Goal: Transaction & Acquisition: Purchase product/service

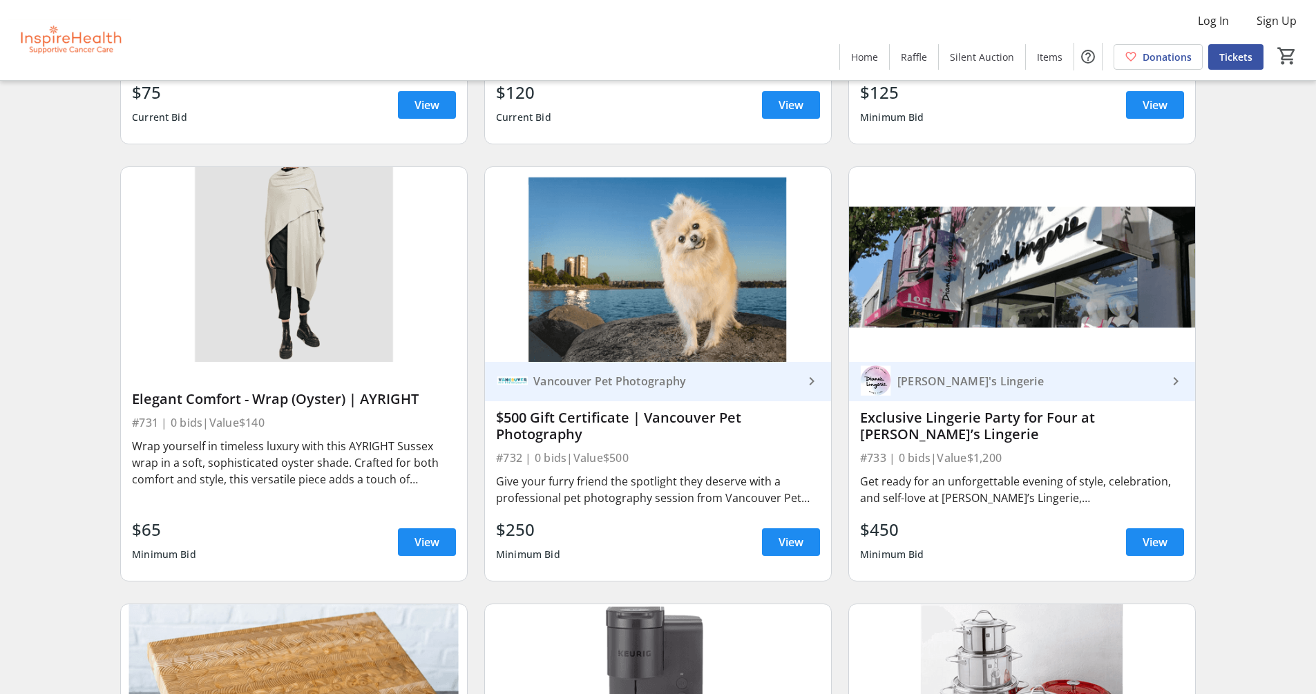
scroll to position [16165, 0]
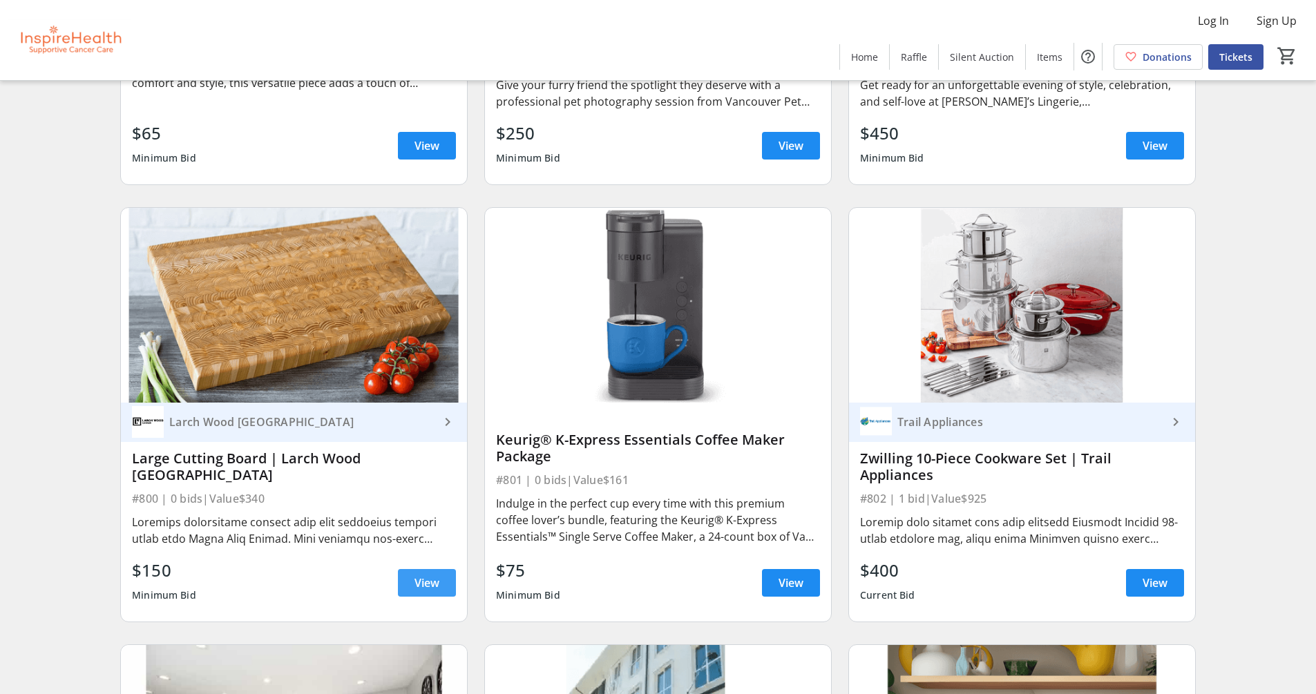
click at [432, 587] on span "View" at bounding box center [427, 583] width 25 height 17
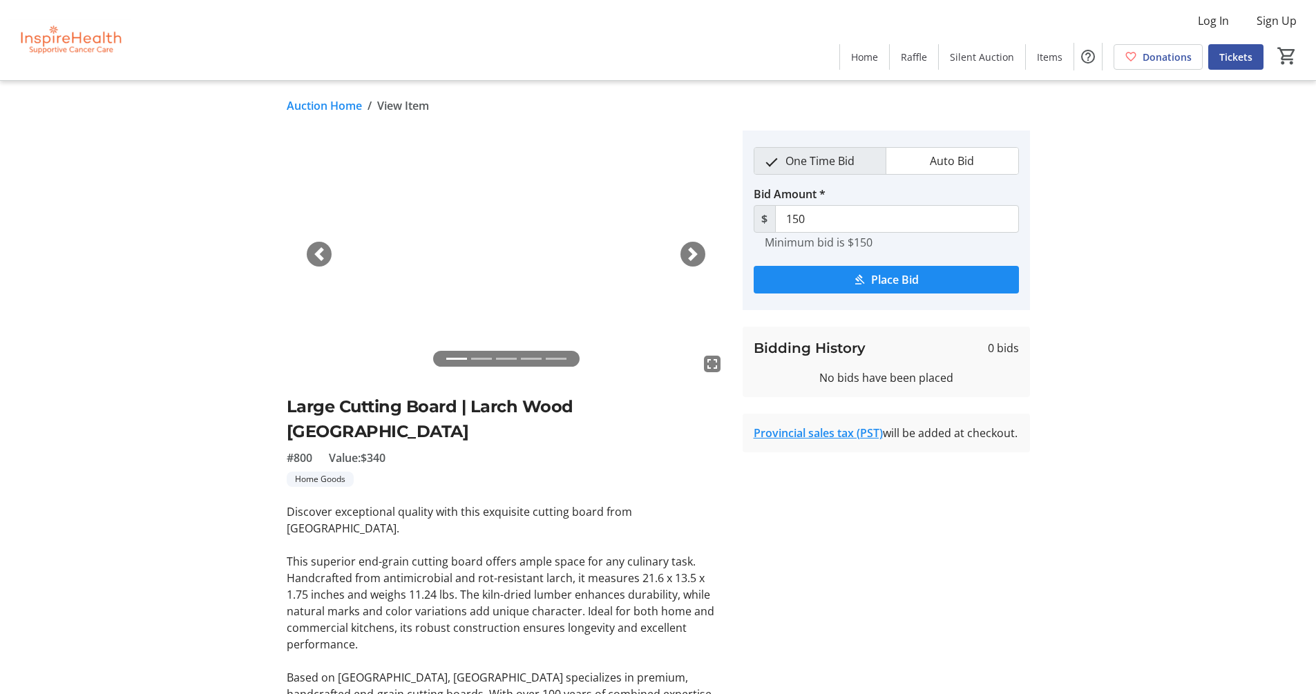
click at [694, 255] on span "button" at bounding box center [693, 254] width 14 height 14
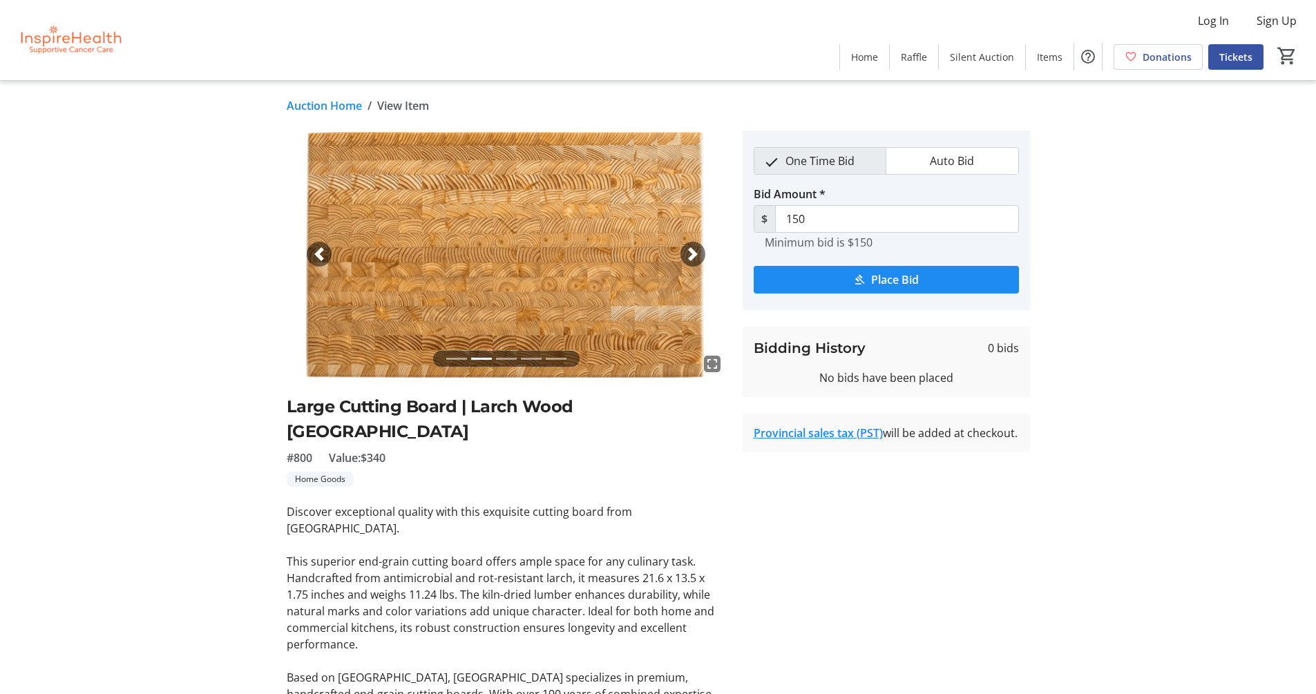
click at [694, 255] on span "button" at bounding box center [693, 254] width 14 height 14
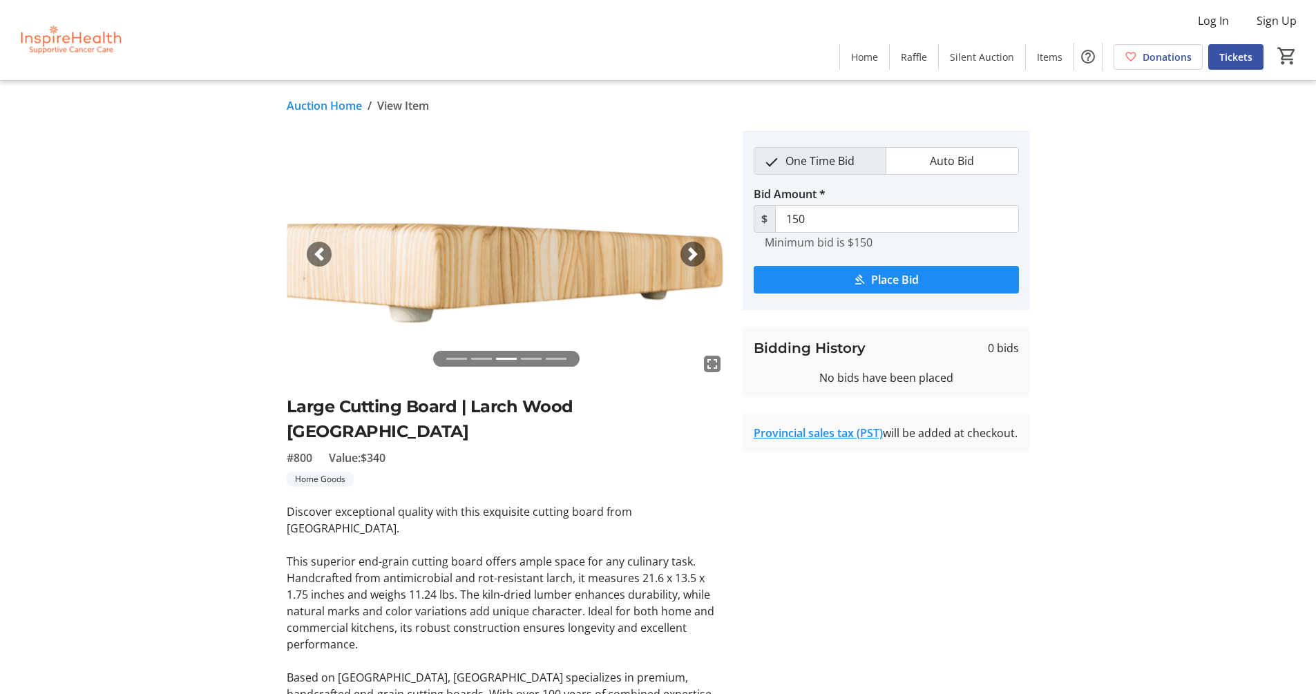
click at [694, 255] on span "button" at bounding box center [693, 254] width 14 height 14
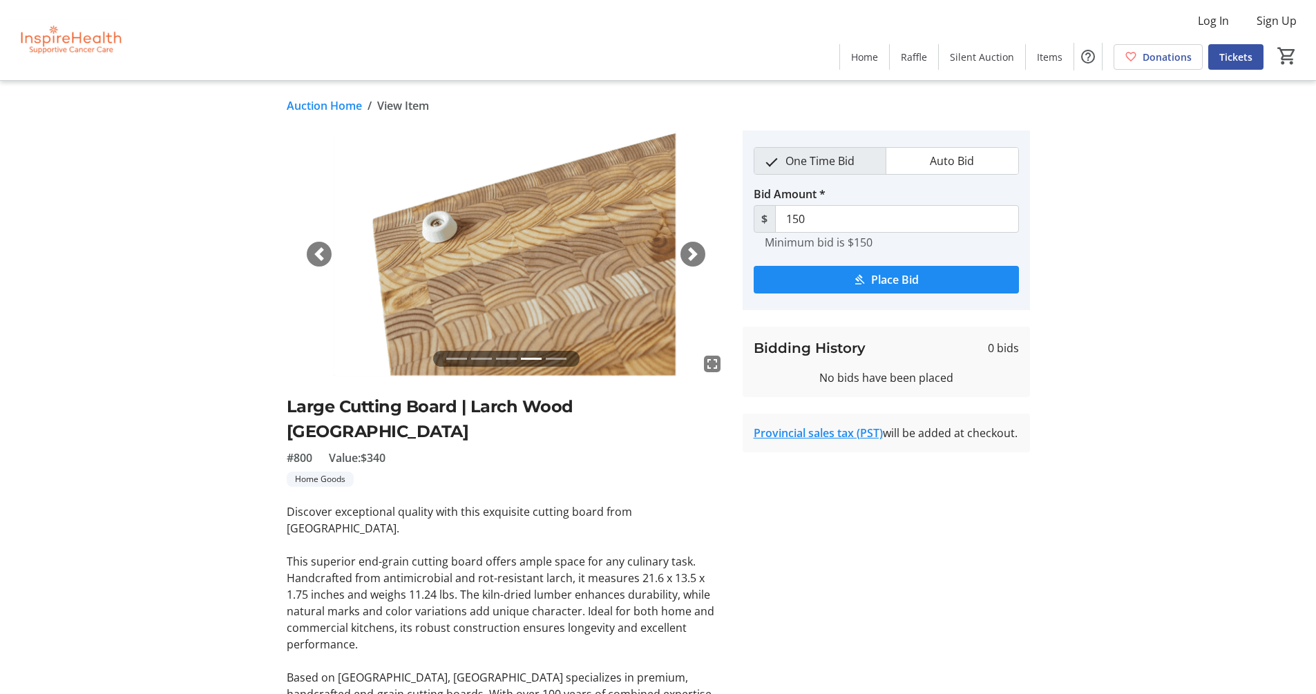
click at [694, 255] on span "button" at bounding box center [693, 254] width 14 height 14
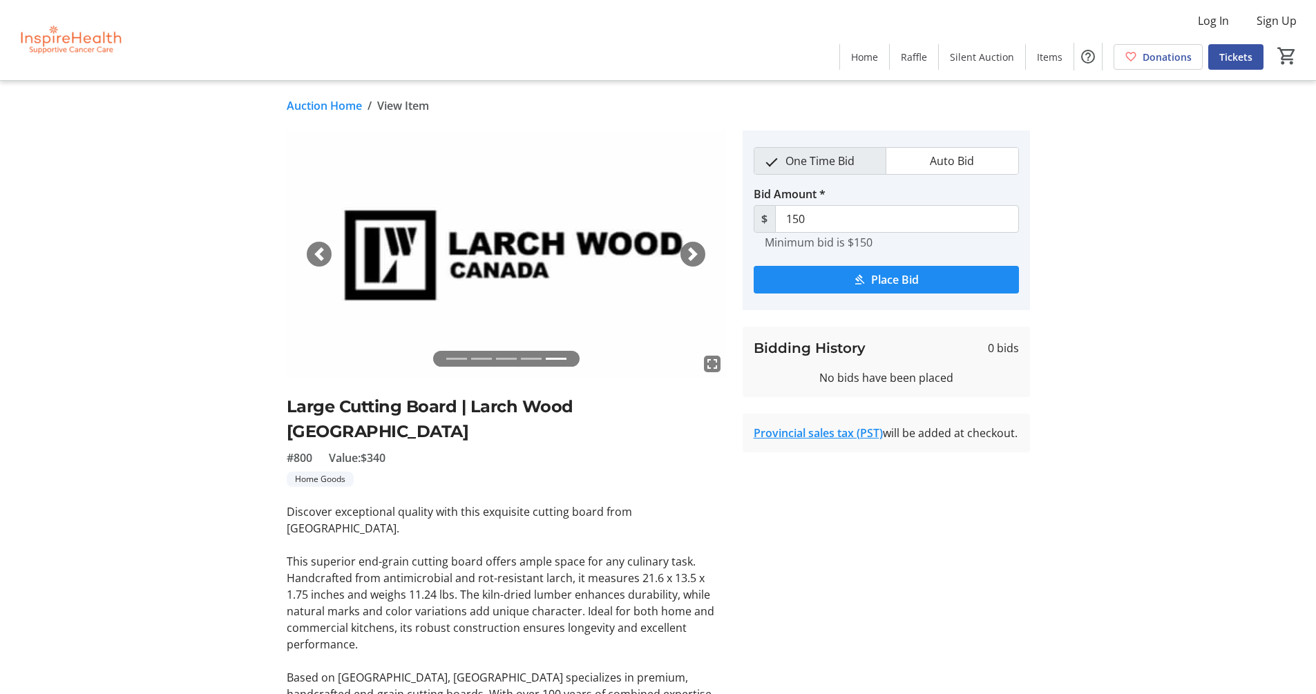
click at [694, 255] on span "button" at bounding box center [693, 254] width 14 height 14
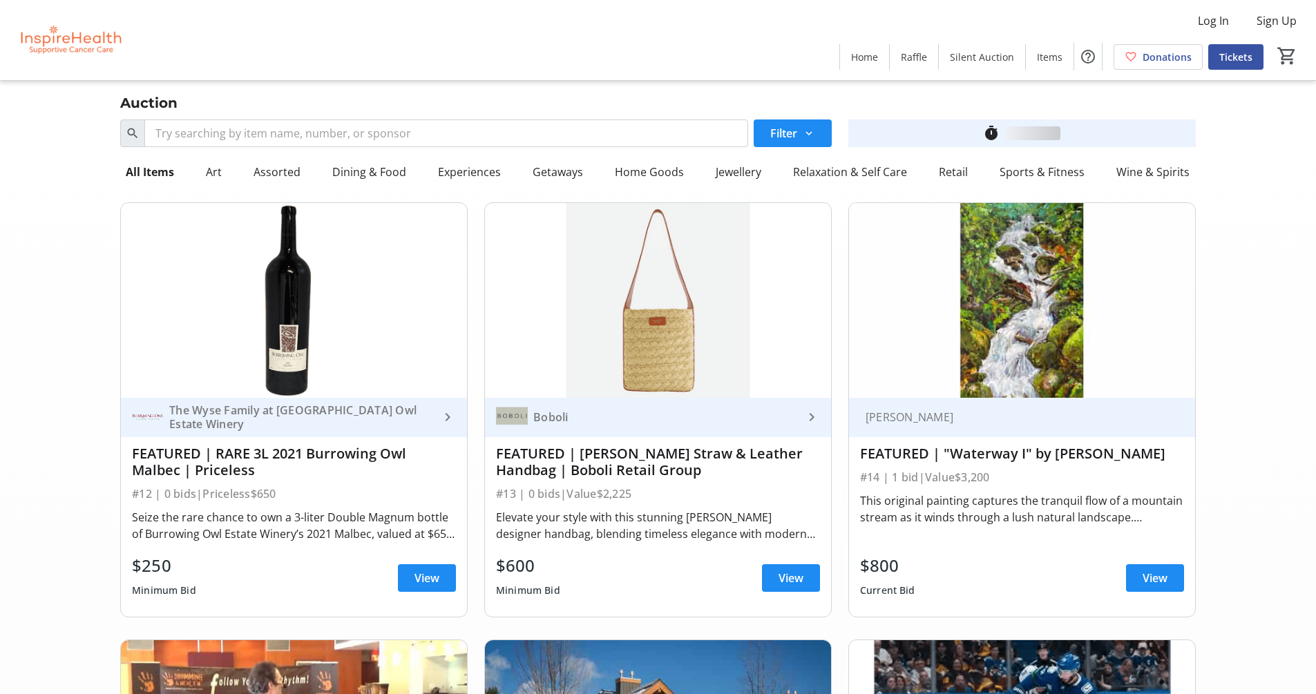
scroll to position [16165, 0]
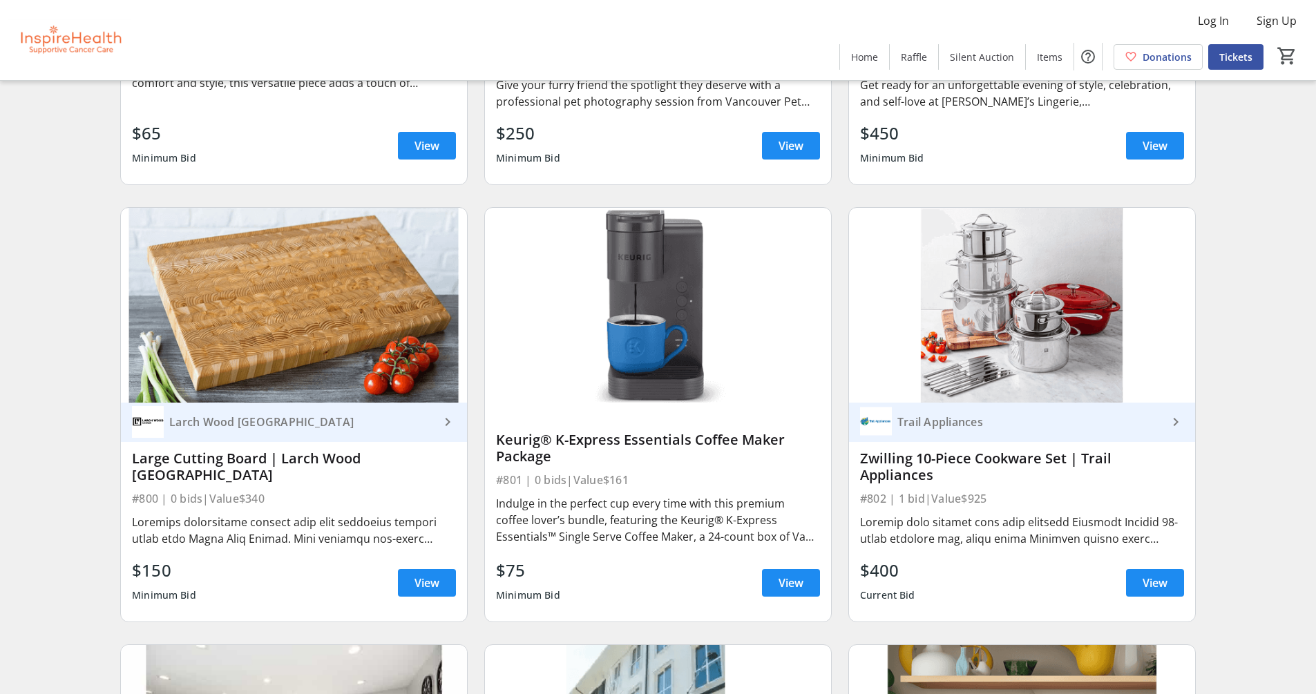
click at [1025, 360] on img at bounding box center [1022, 305] width 346 height 195
click at [1151, 583] on span "View" at bounding box center [1155, 583] width 25 height 17
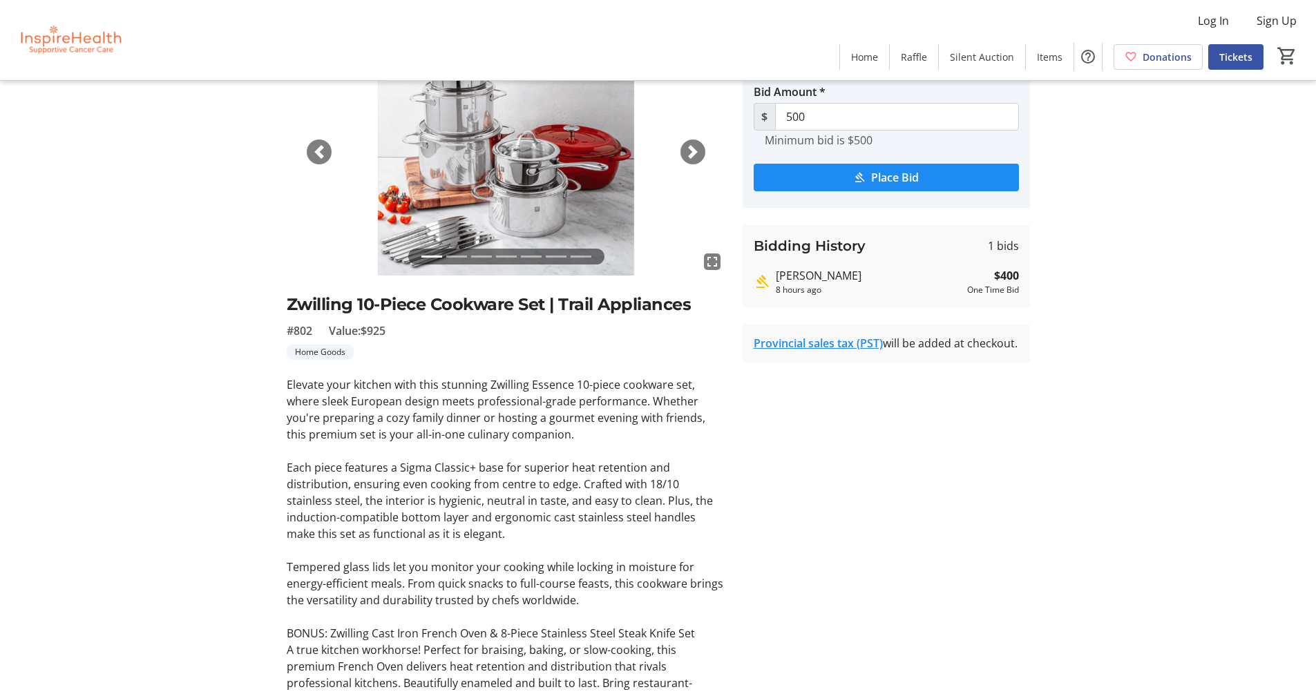
scroll to position [55, 0]
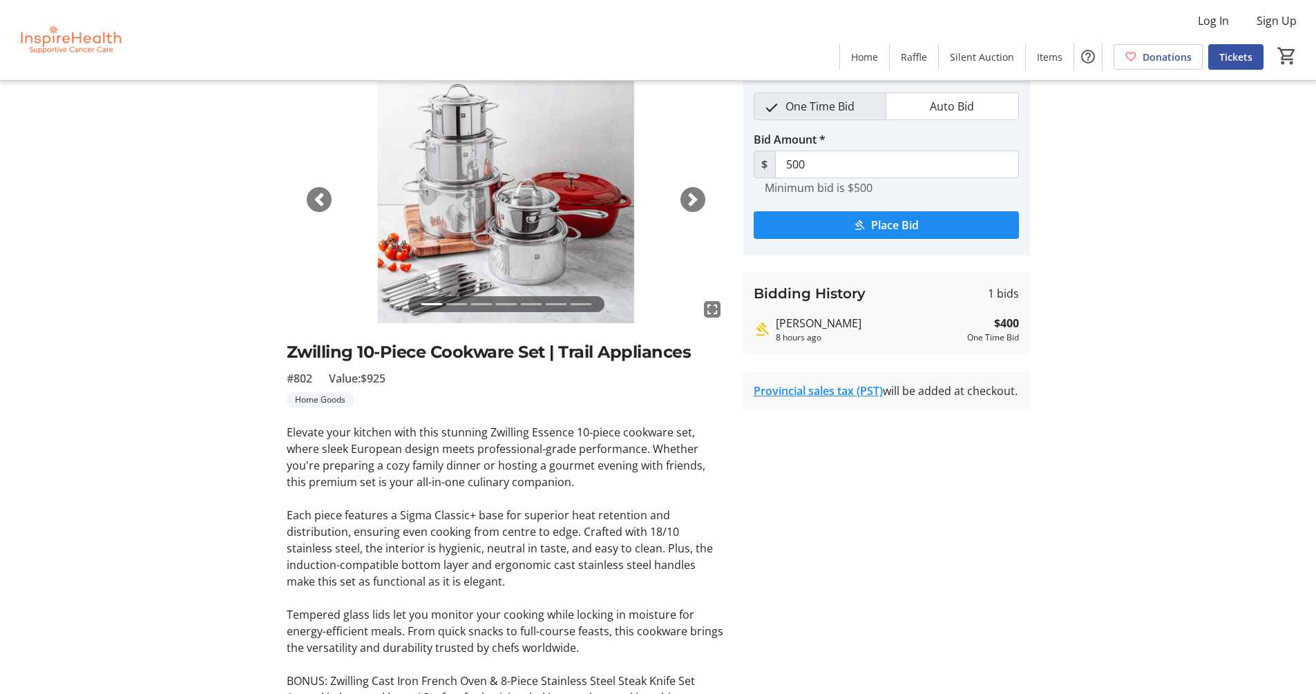
click at [690, 209] on div "Next" at bounding box center [693, 199] width 25 height 25
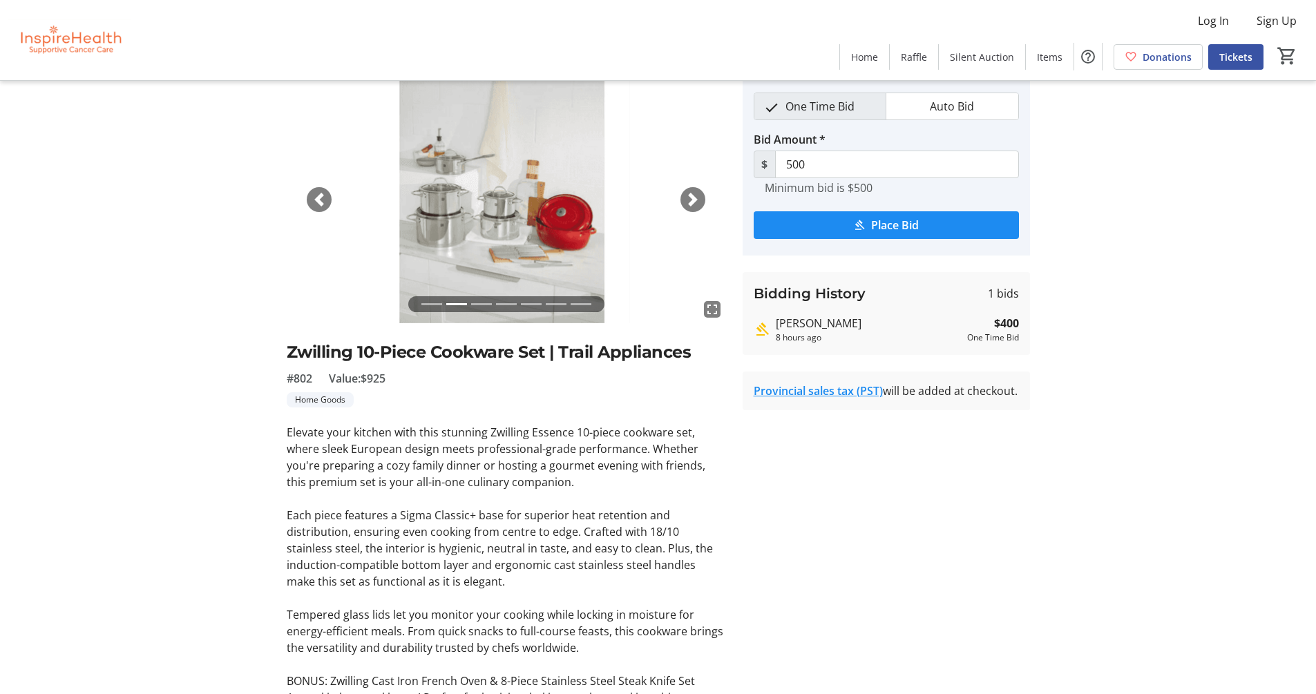
click at [690, 209] on div "Next" at bounding box center [693, 199] width 25 height 25
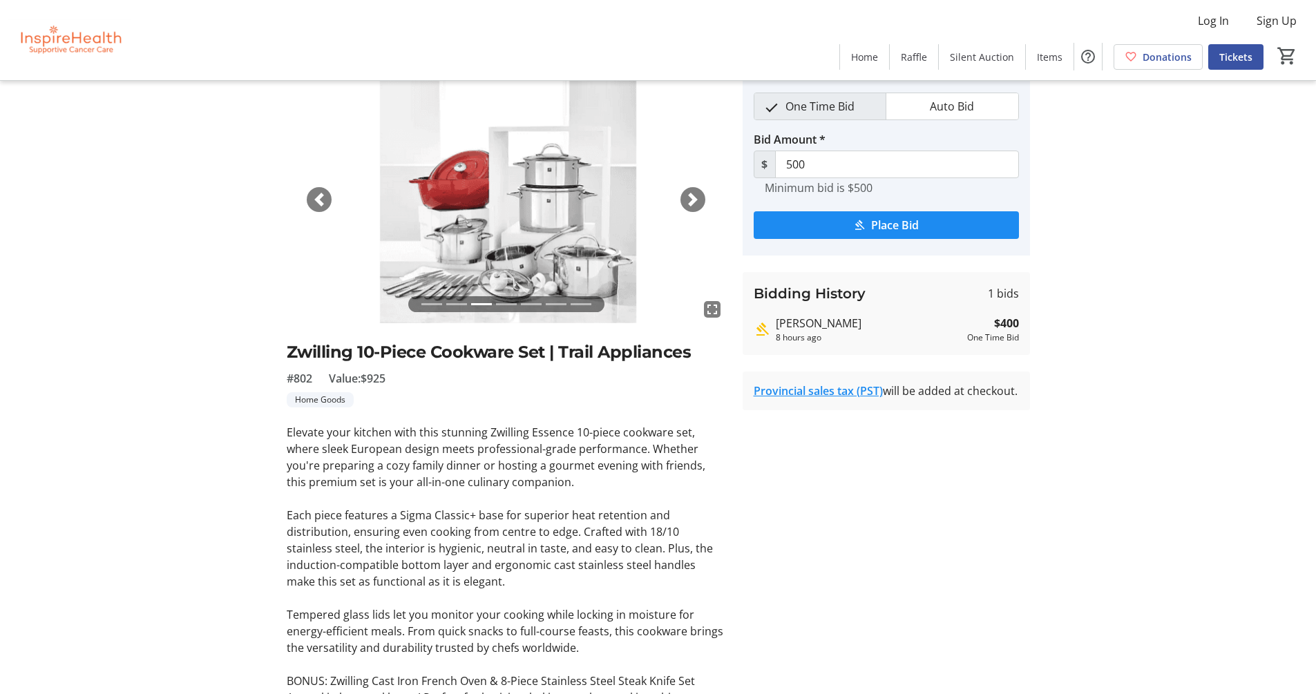
click at [690, 209] on div "Next" at bounding box center [693, 199] width 25 height 25
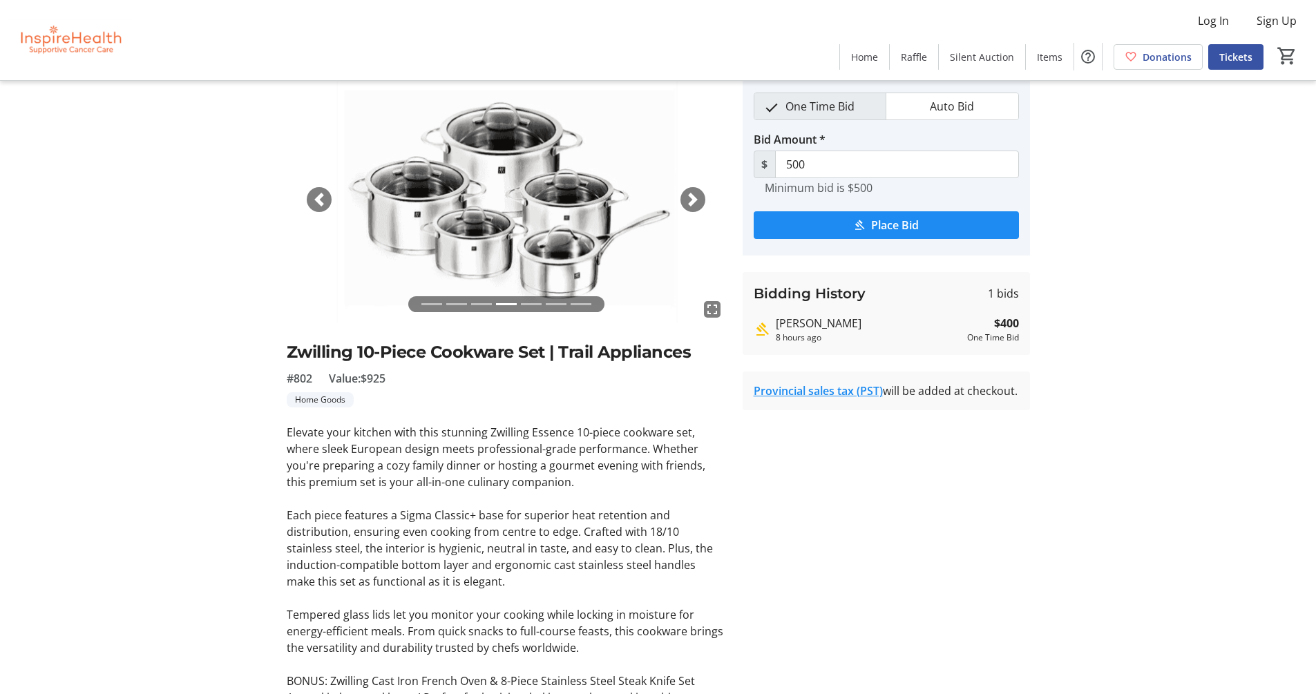
click at [690, 209] on div "Next" at bounding box center [693, 199] width 25 height 25
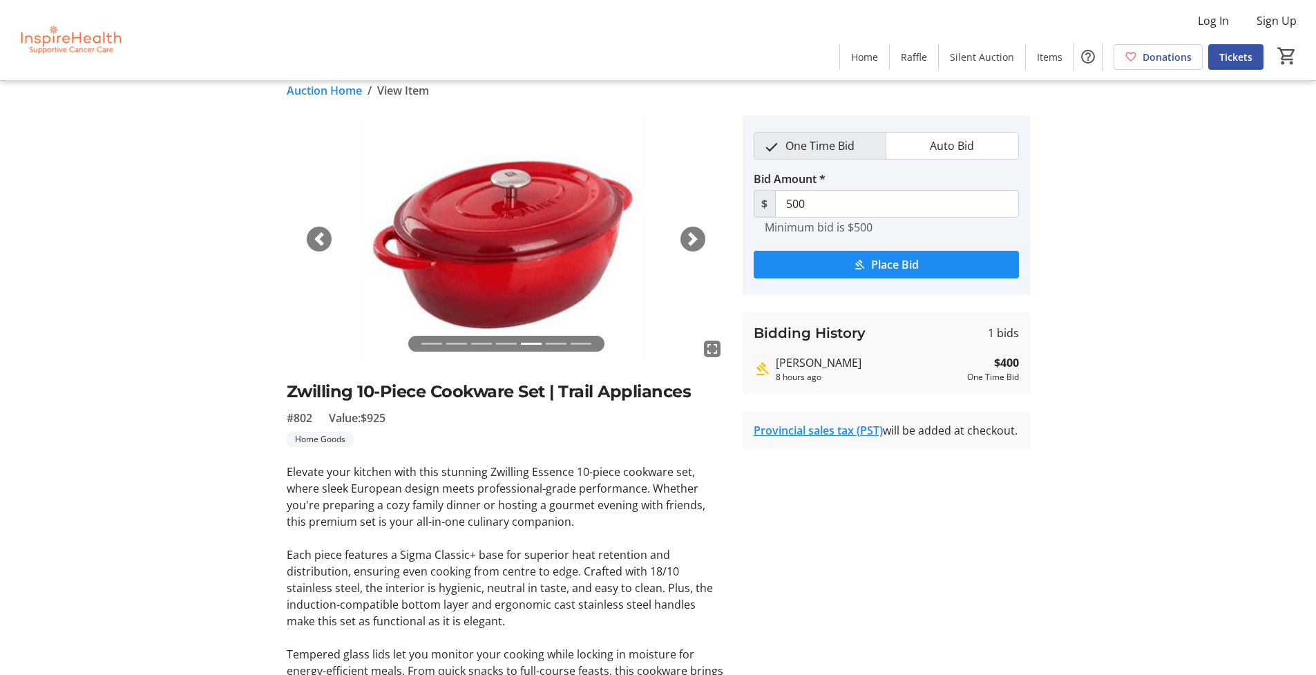
scroll to position [0, 0]
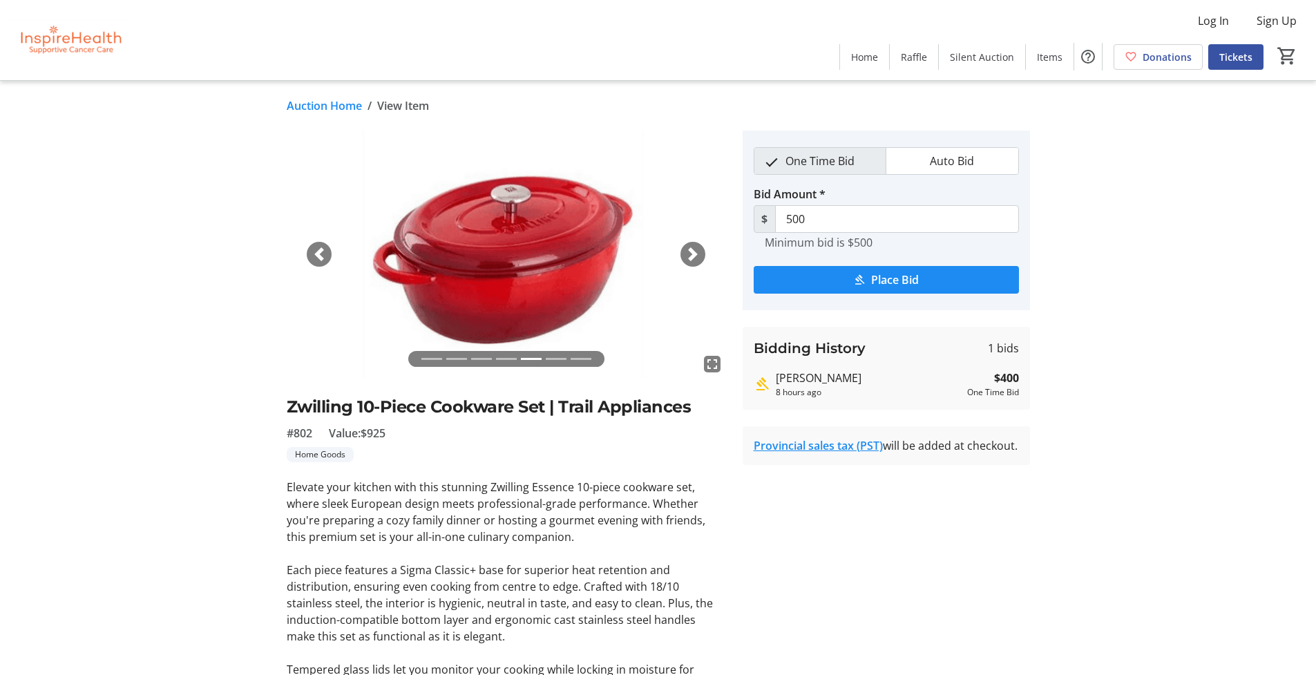
click at [698, 249] on span "button" at bounding box center [693, 254] width 14 height 14
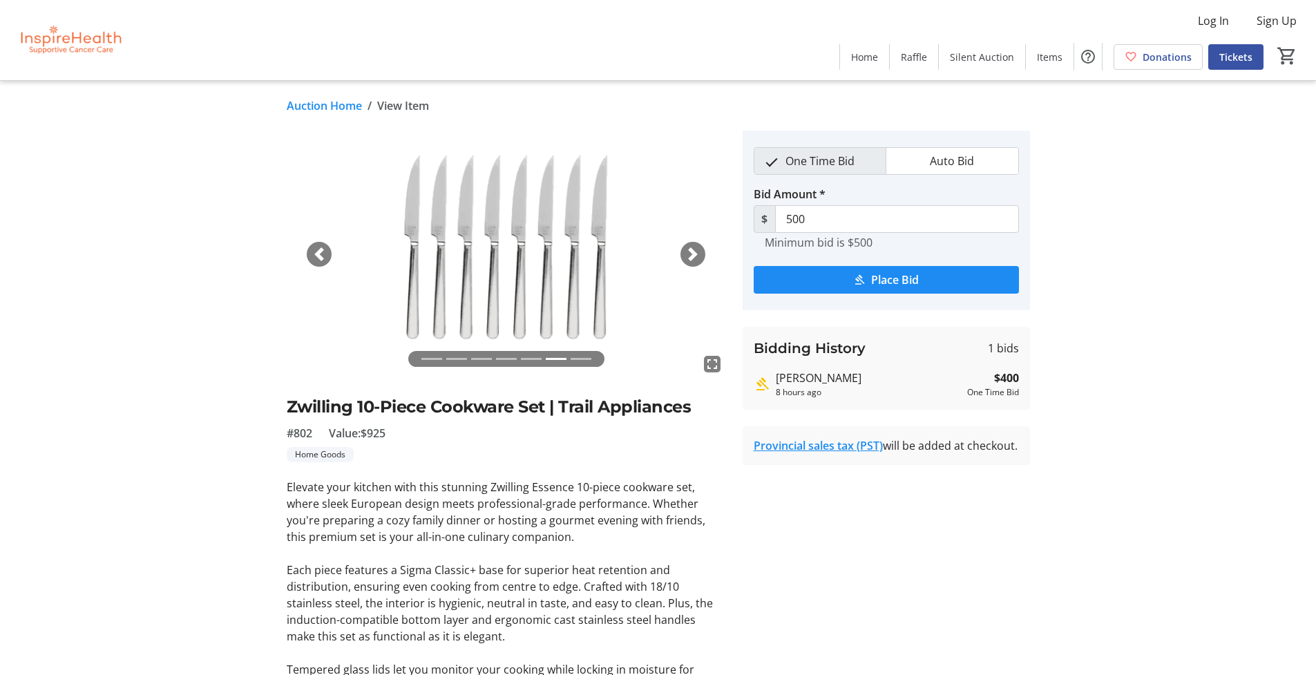
click at [698, 249] on span "button" at bounding box center [693, 254] width 14 height 14
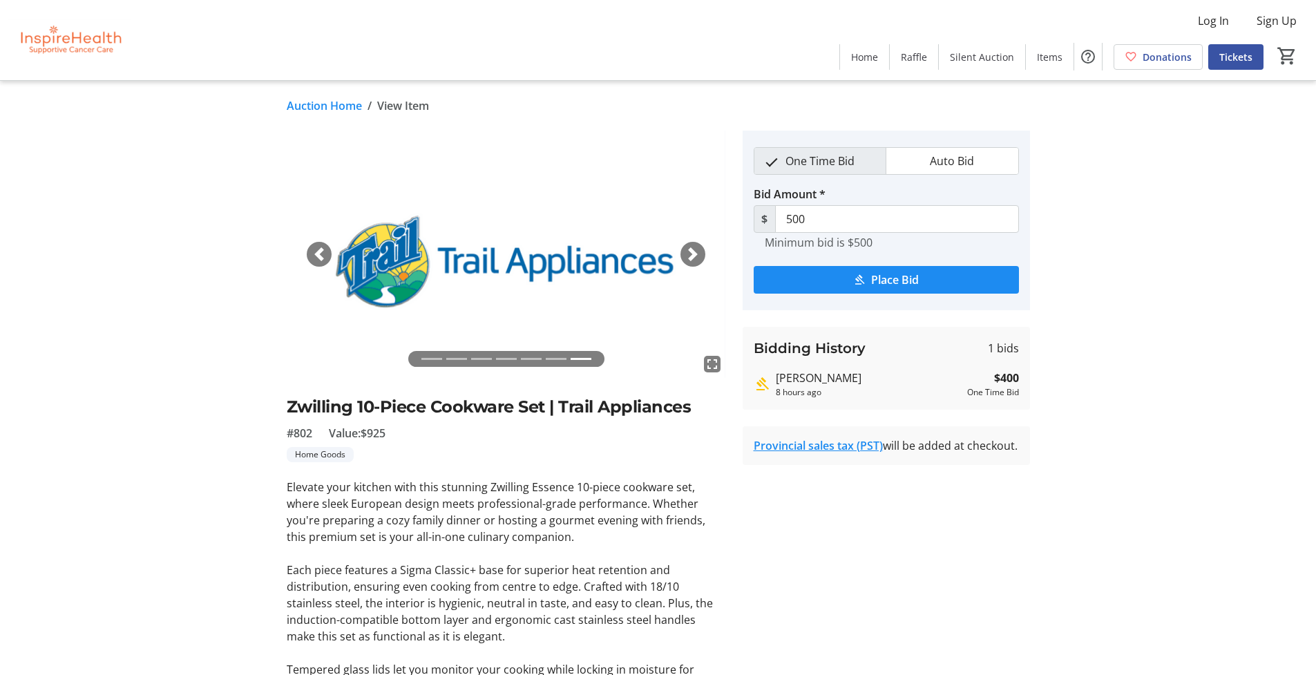
click at [698, 249] on span "button" at bounding box center [693, 254] width 14 height 14
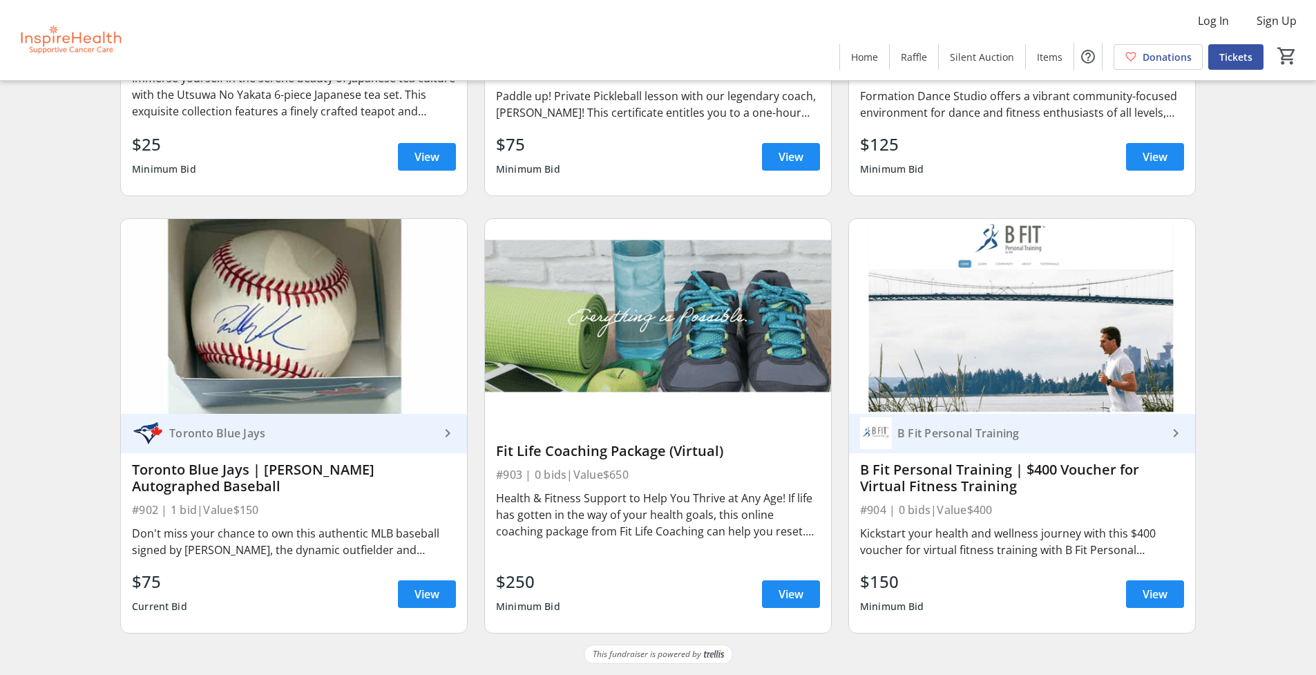
scroll to position [17446, 0]
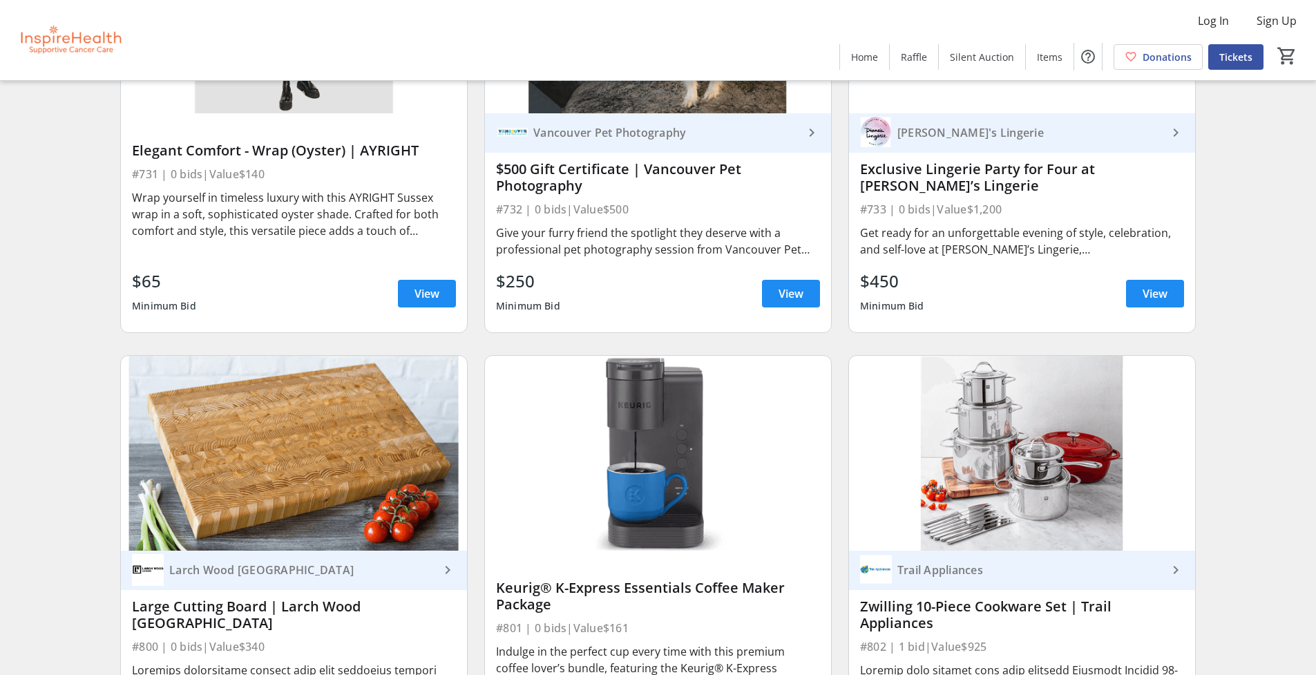
scroll to position [15983, 0]
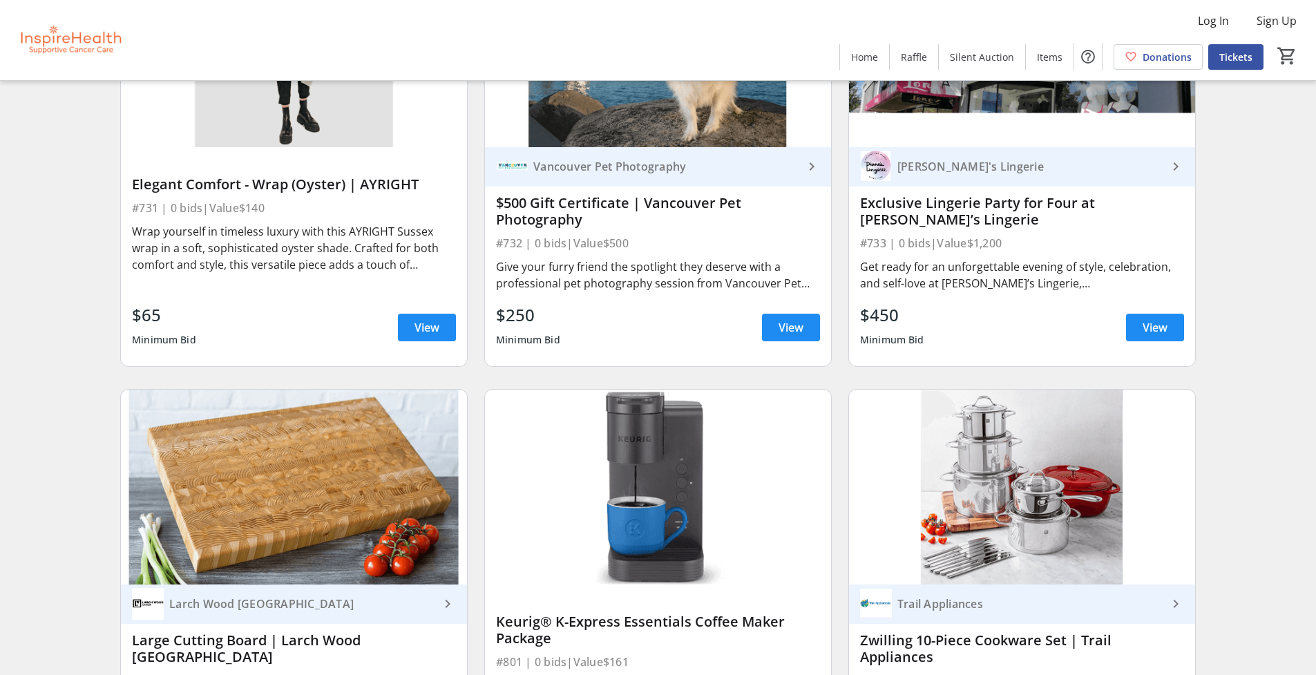
click at [979, 642] on div "Zwilling 10-Piece Cookware Set | Trail Appliances" at bounding box center [1022, 648] width 324 height 33
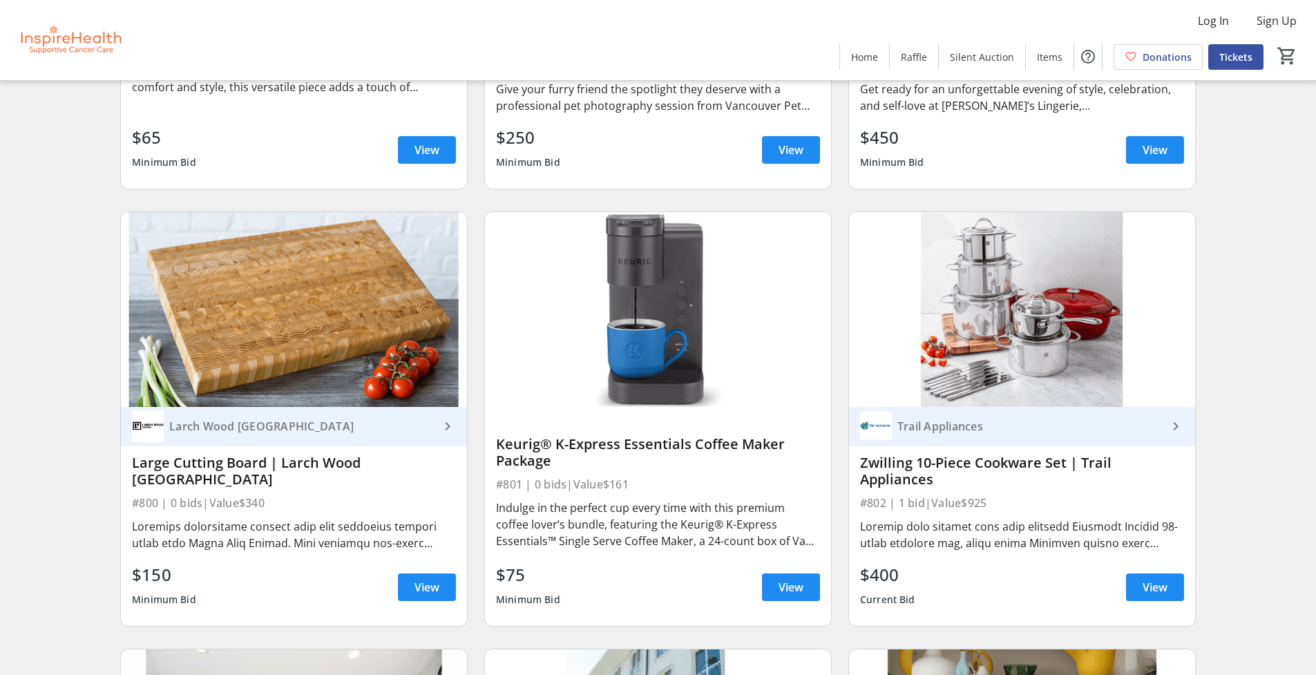
scroll to position [16167, 0]
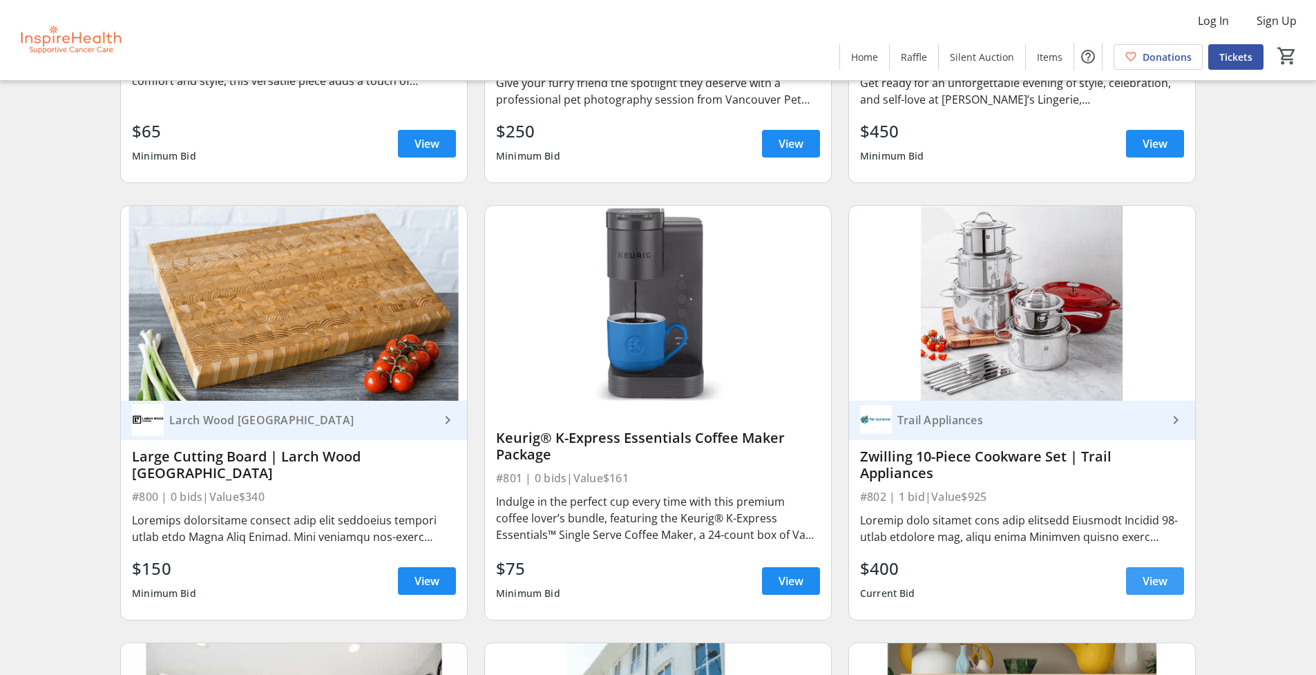
click at [1159, 590] on span at bounding box center [1155, 581] width 58 height 33
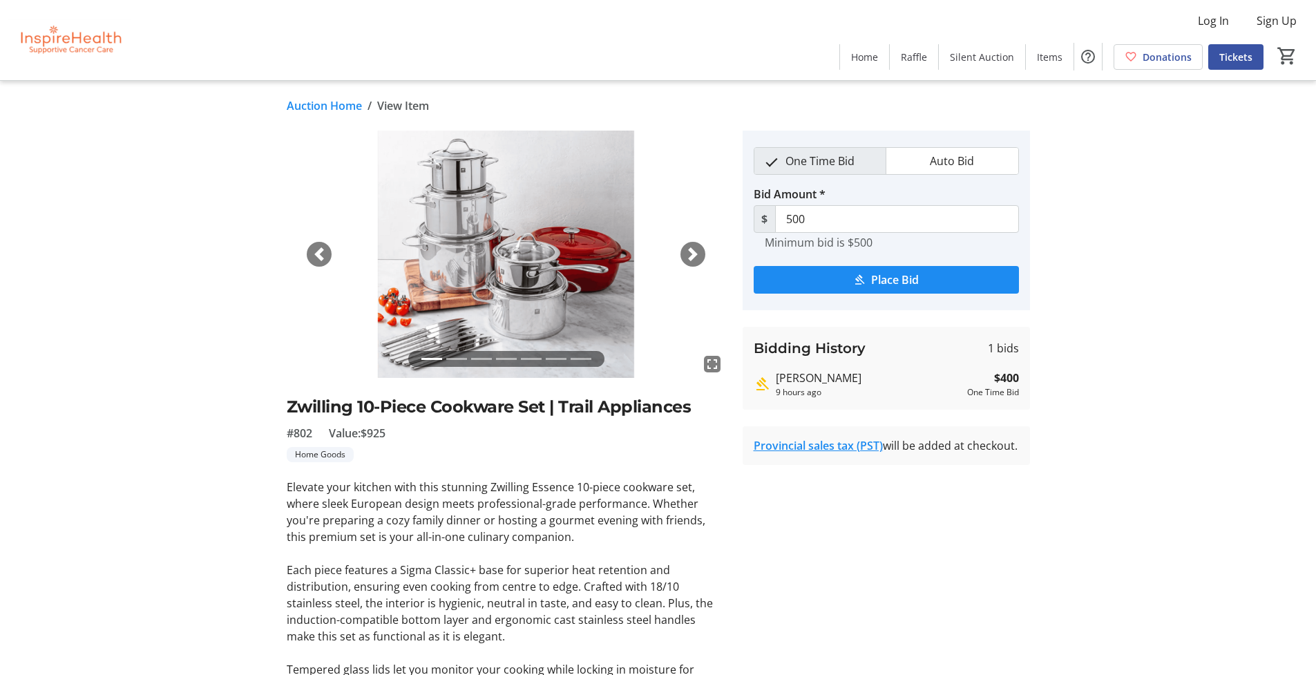
click at [322, 256] on span "button" at bounding box center [319, 254] width 14 height 14
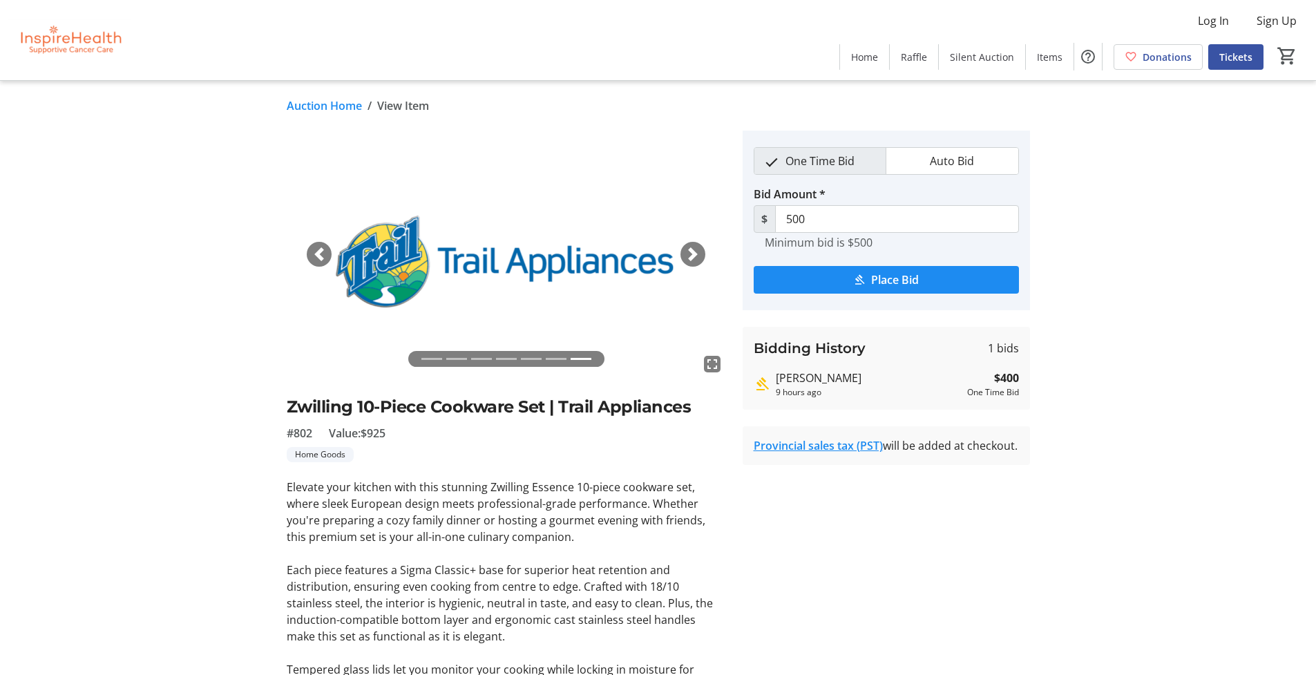
click at [322, 256] on span "button" at bounding box center [319, 254] width 14 height 14
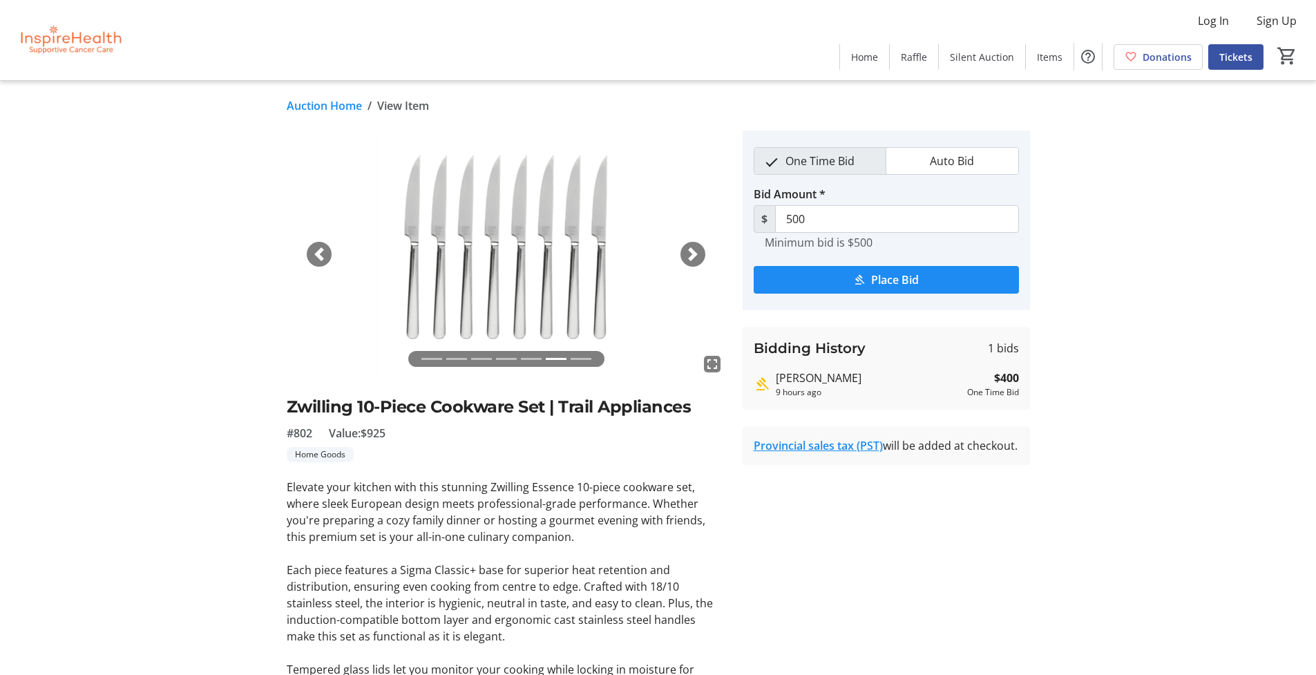
click at [322, 256] on span "button" at bounding box center [319, 254] width 14 height 14
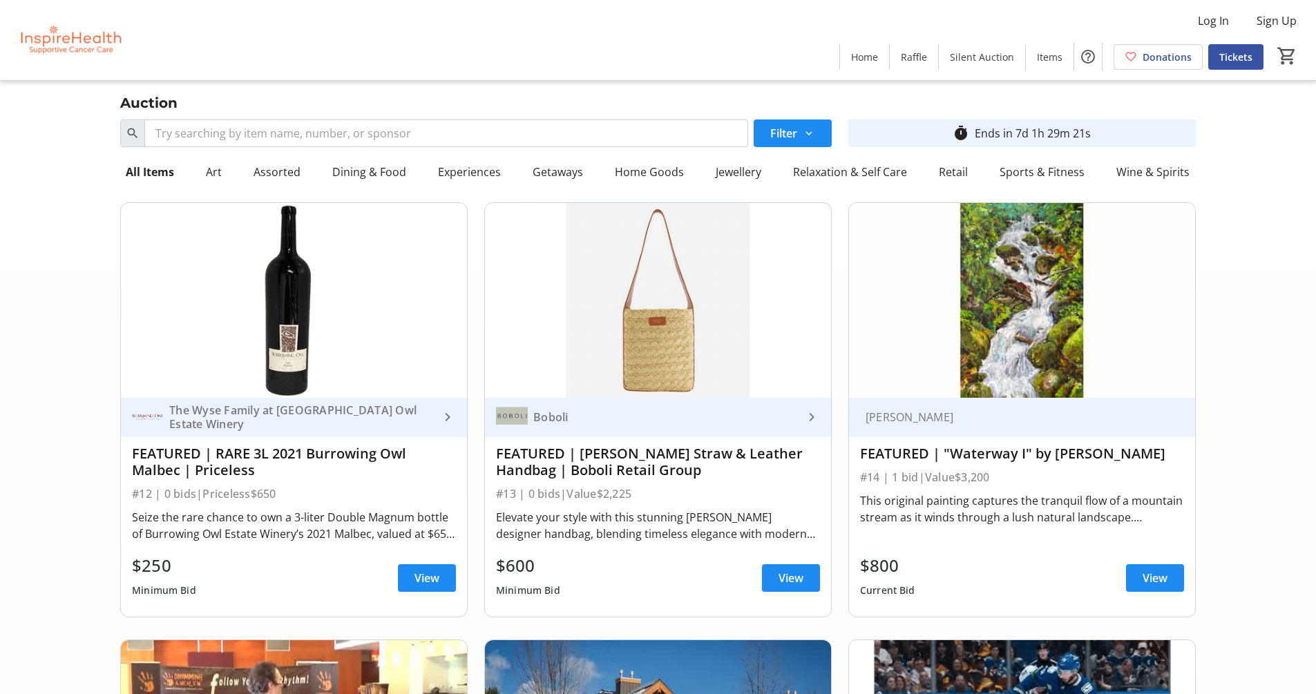
scroll to position [16167, 0]
